Goal: Find specific page/section

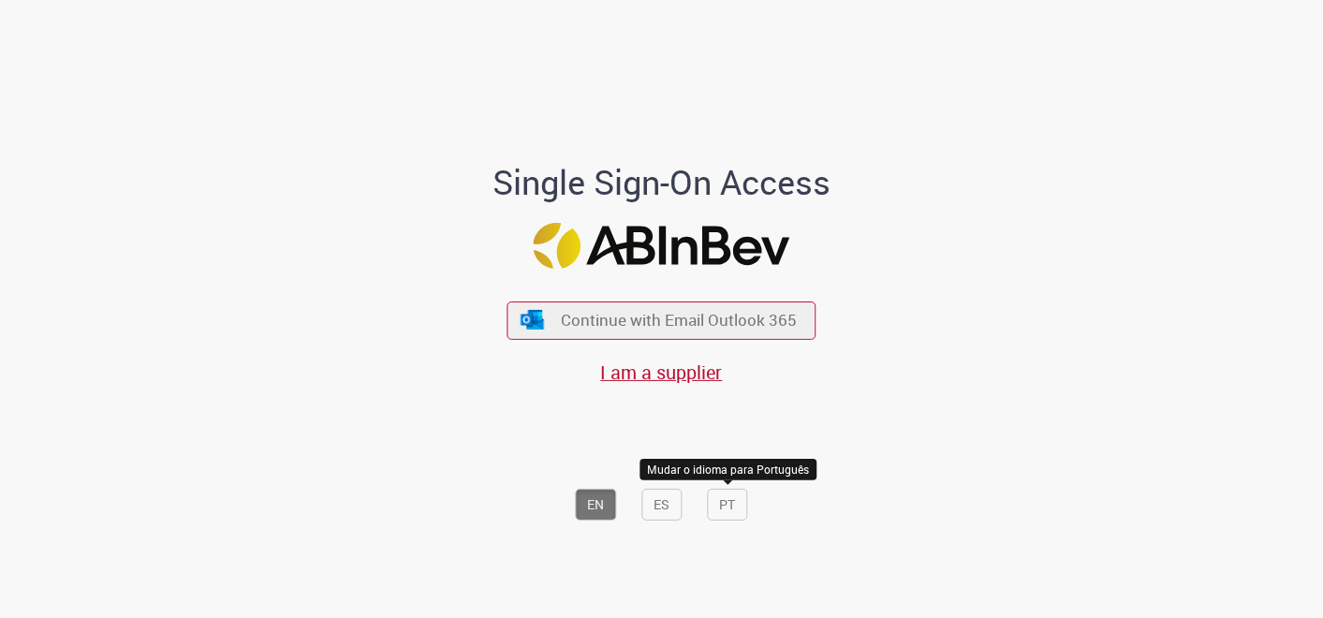
click at [732, 492] on button "PT" at bounding box center [728, 505] width 40 height 32
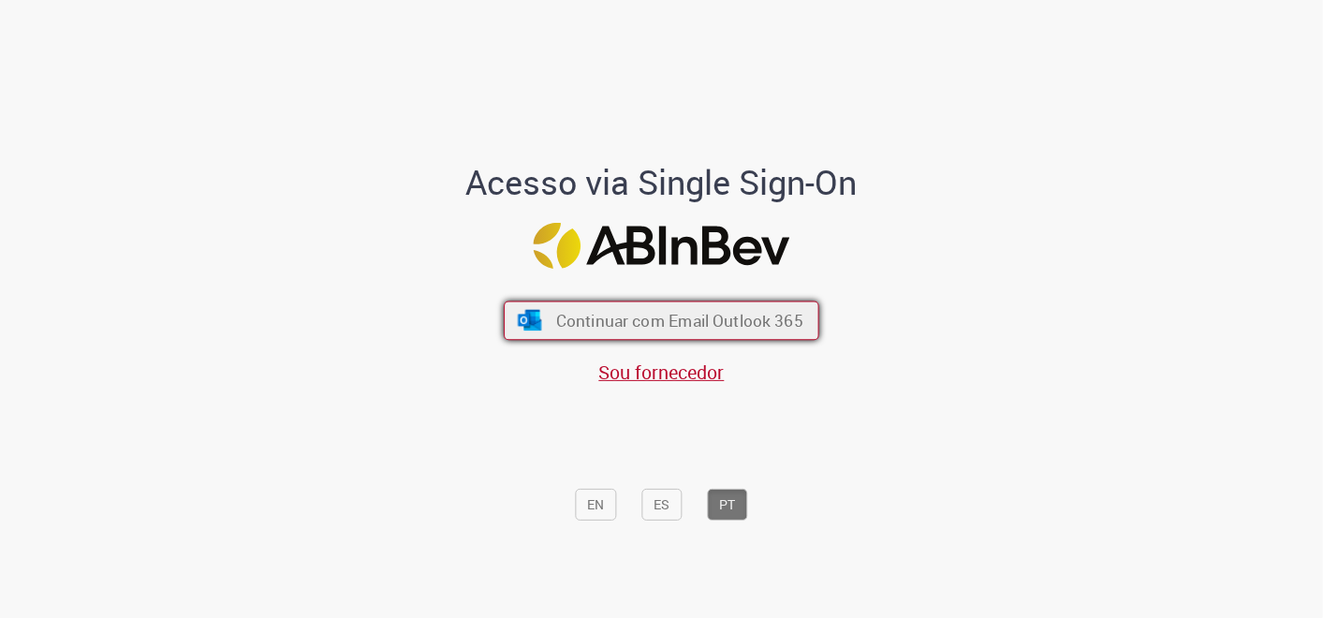
click at [715, 325] on span "Continuar com Email Outlook 365" at bounding box center [679, 320] width 247 height 22
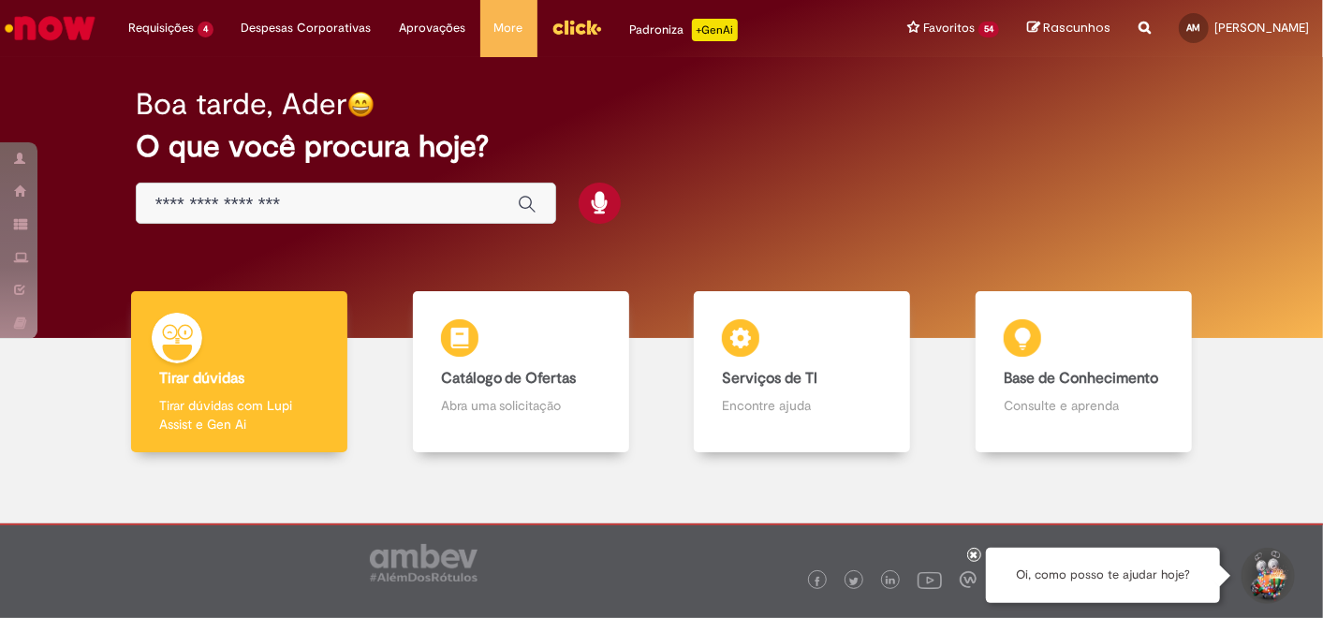
click at [307, 214] on div "Global" at bounding box center [346, 204] width 420 height 42
click at [317, 203] on input "Basta digitar aqui" at bounding box center [327, 205] width 344 height 22
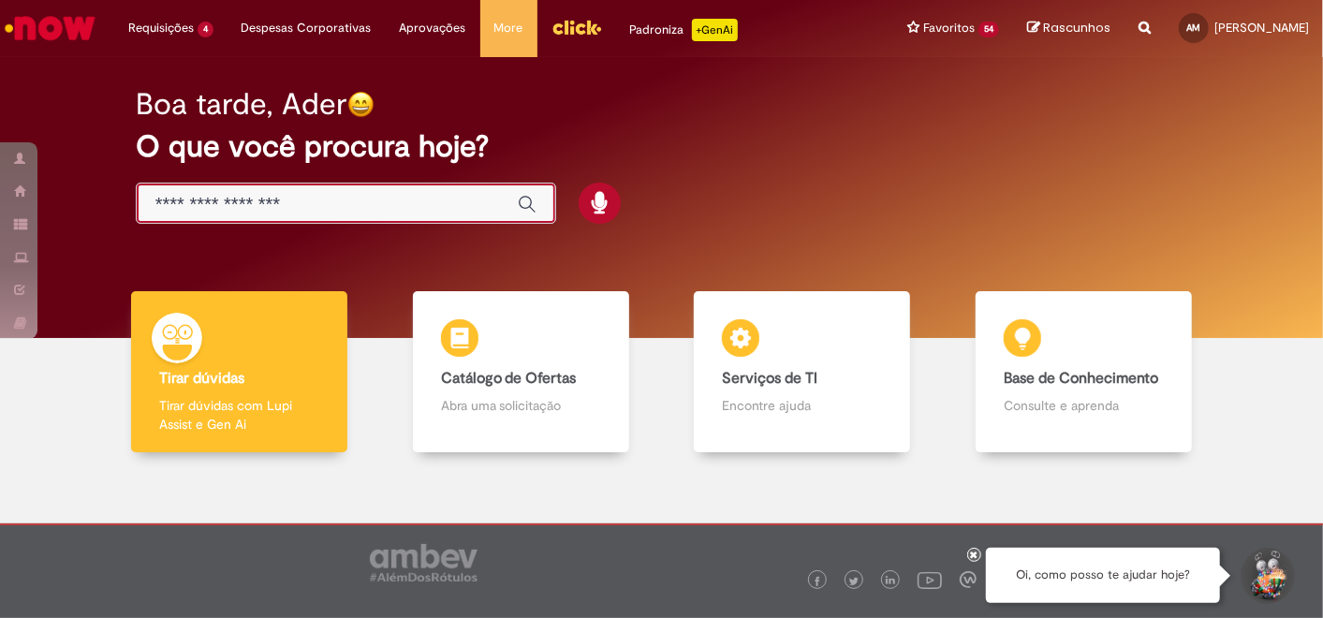
click at [573, 35] on img "Menu Cabeçalho" at bounding box center [577, 27] width 51 height 28
